Goal: Browse casually

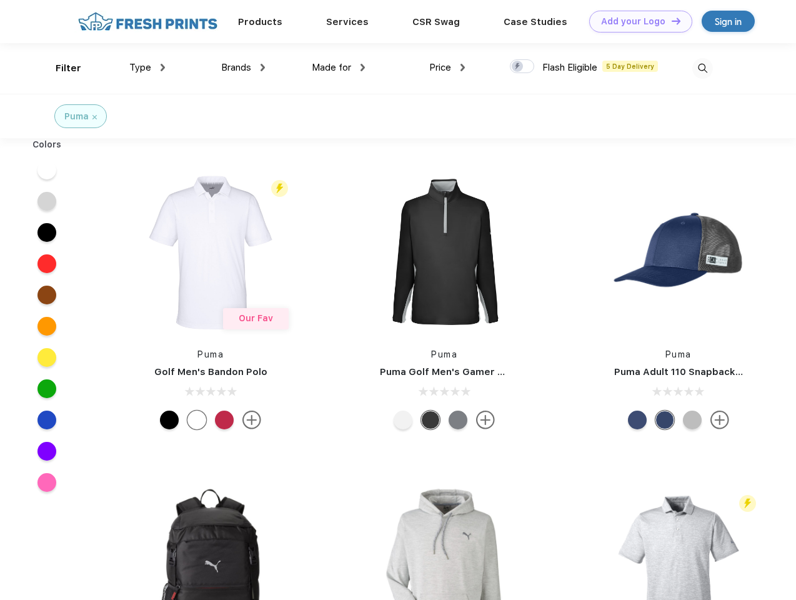
click at [636, 21] on link "Add your Logo Design Tool" at bounding box center [640, 22] width 103 height 22
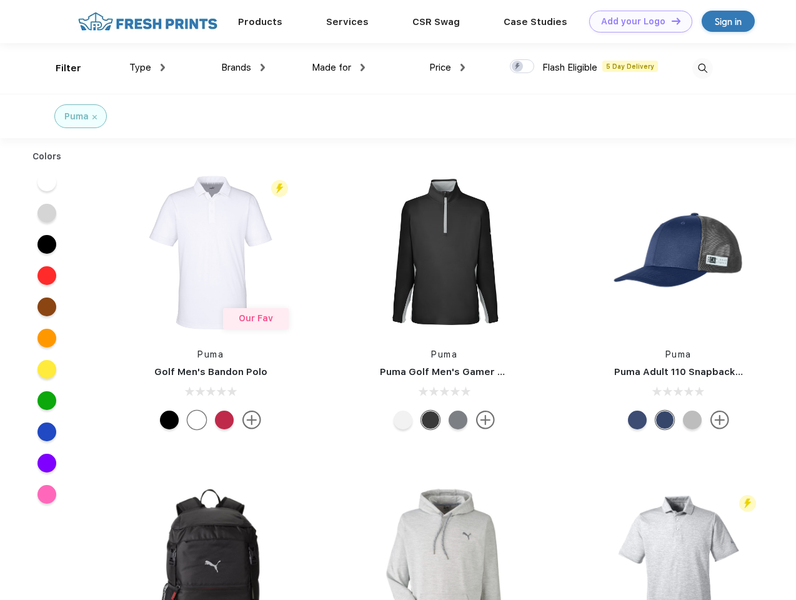
click at [0, 0] on div "Design Tool" at bounding box center [0, 0] width 0 height 0
click at [670, 21] on link "Add your Logo Design Tool" at bounding box center [640, 22] width 103 height 22
click at [60, 68] on div "Filter" at bounding box center [69, 68] width 26 height 14
click at [147, 67] on span "Type" at bounding box center [140, 67] width 22 height 11
click at [243, 67] on span "Brands" at bounding box center [236, 67] width 30 height 11
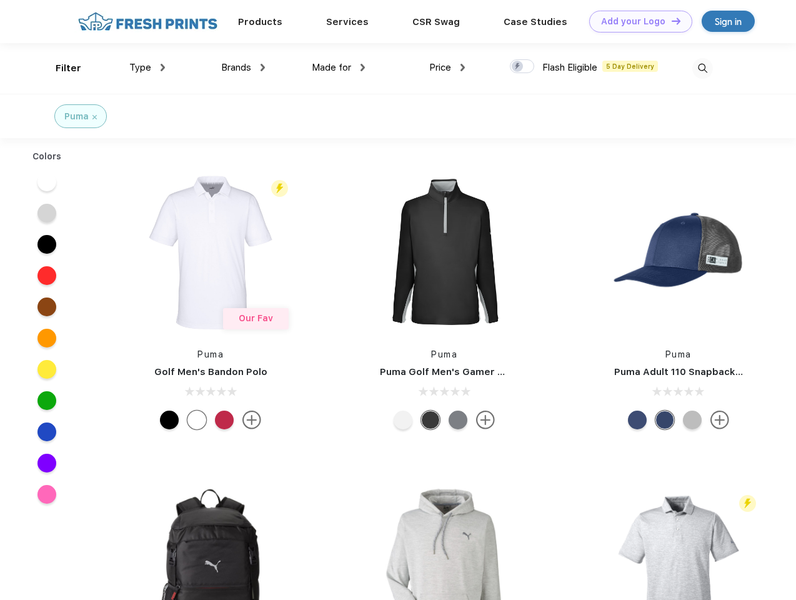
click at [339, 67] on span "Made for" at bounding box center [331, 67] width 39 height 11
click at [447, 67] on span "Price" at bounding box center [440, 67] width 22 height 11
click at [522, 67] on div at bounding box center [522, 66] width 24 height 14
click at [518, 67] on input "checkbox" at bounding box center [514, 63] width 8 height 8
click at [702, 68] on img at bounding box center [702, 68] width 21 height 21
